Goal: Task Accomplishment & Management: Use online tool/utility

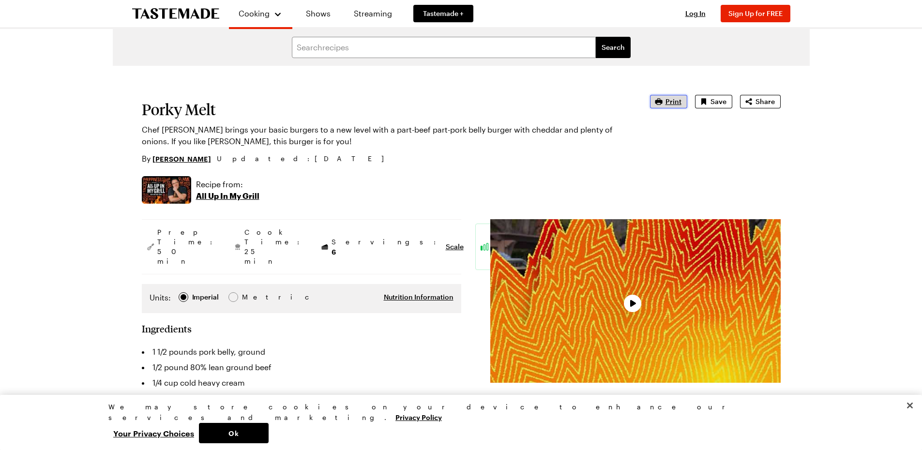
click at [674, 103] on span "Print" at bounding box center [674, 102] width 16 height 10
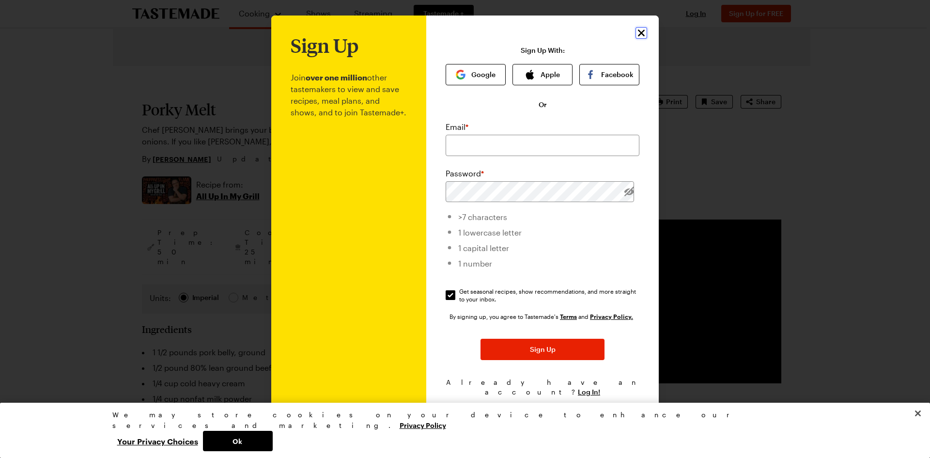
drag, startPoint x: 640, startPoint y: 33, endPoint x: 644, endPoint y: 39, distance: 7.7
click at [641, 33] on icon "Close" at bounding box center [641, 33] width 12 height 12
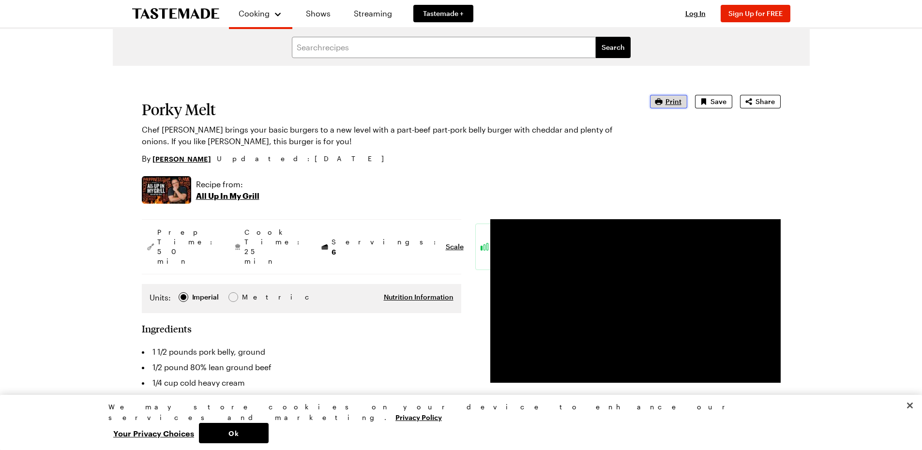
click at [675, 102] on span "Print" at bounding box center [674, 102] width 16 height 10
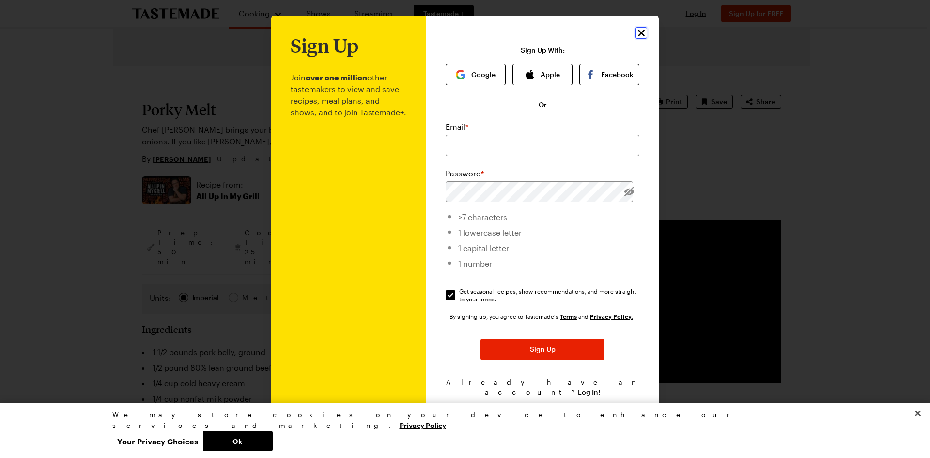
click at [644, 34] on icon "Close" at bounding box center [641, 33] width 12 height 12
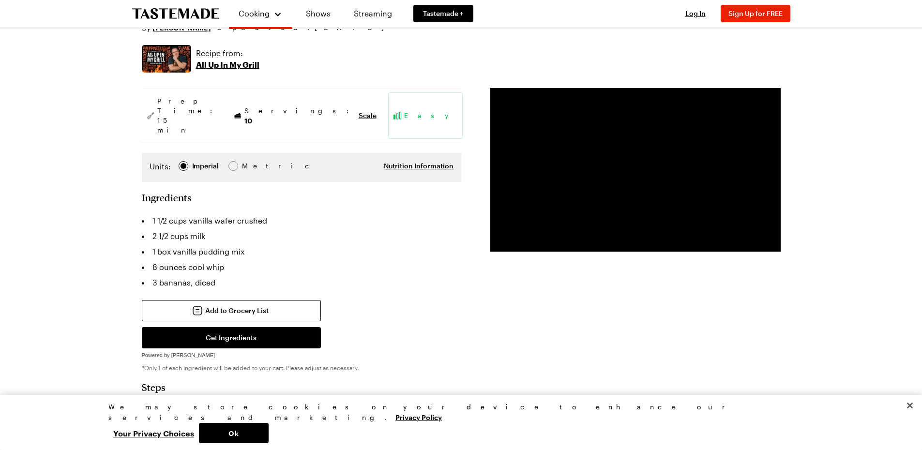
scroll to position [97, 0]
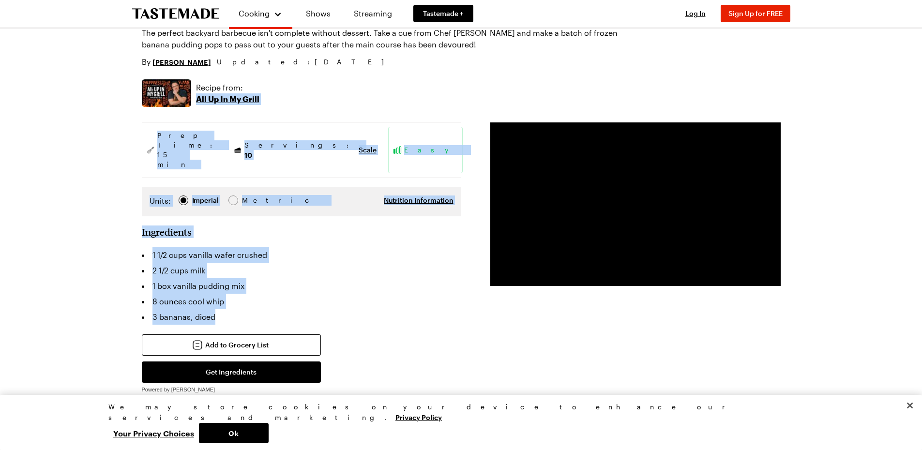
drag, startPoint x: 270, startPoint y: 281, endPoint x: 379, endPoint y: 84, distance: 225.0
click at [381, 83] on article "Frozen Banana Pudding Pops The perfect backyard barbecue isn't complete without…" at bounding box center [461, 438] width 639 height 881
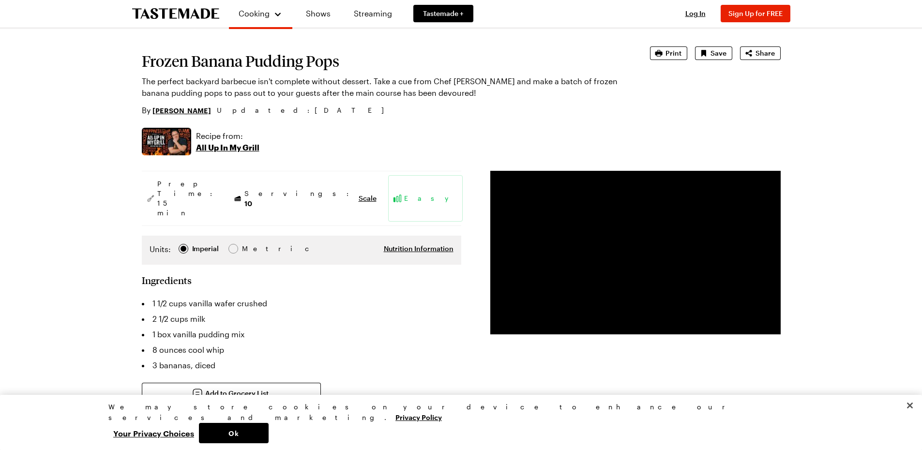
click at [350, 383] on div "Add to Grocery List Get Ingredients Powered by Chicory *Only 1 of each ingredie…" at bounding box center [302, 414] width 320 height 62
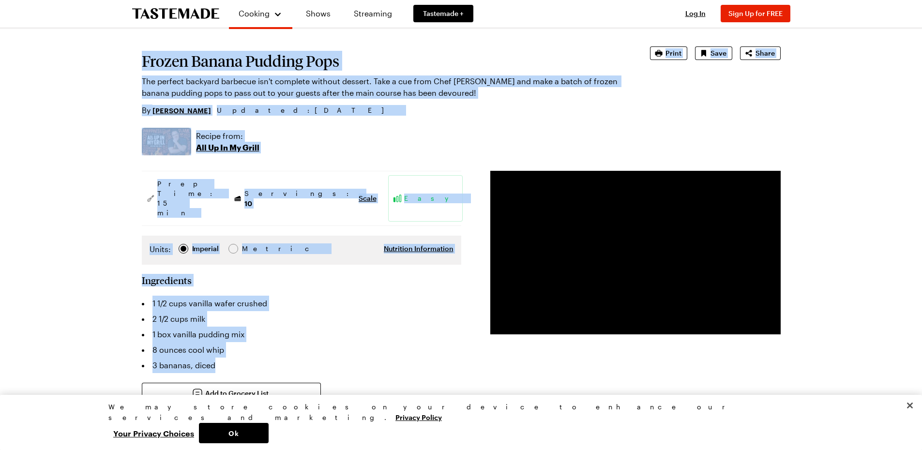
drag, startPoint x: 286, startPoint y: 337, endPoint x: 144, endPoint y: 60, distance: 311.2
